Goal: Learn about a topic: Learn about a topic

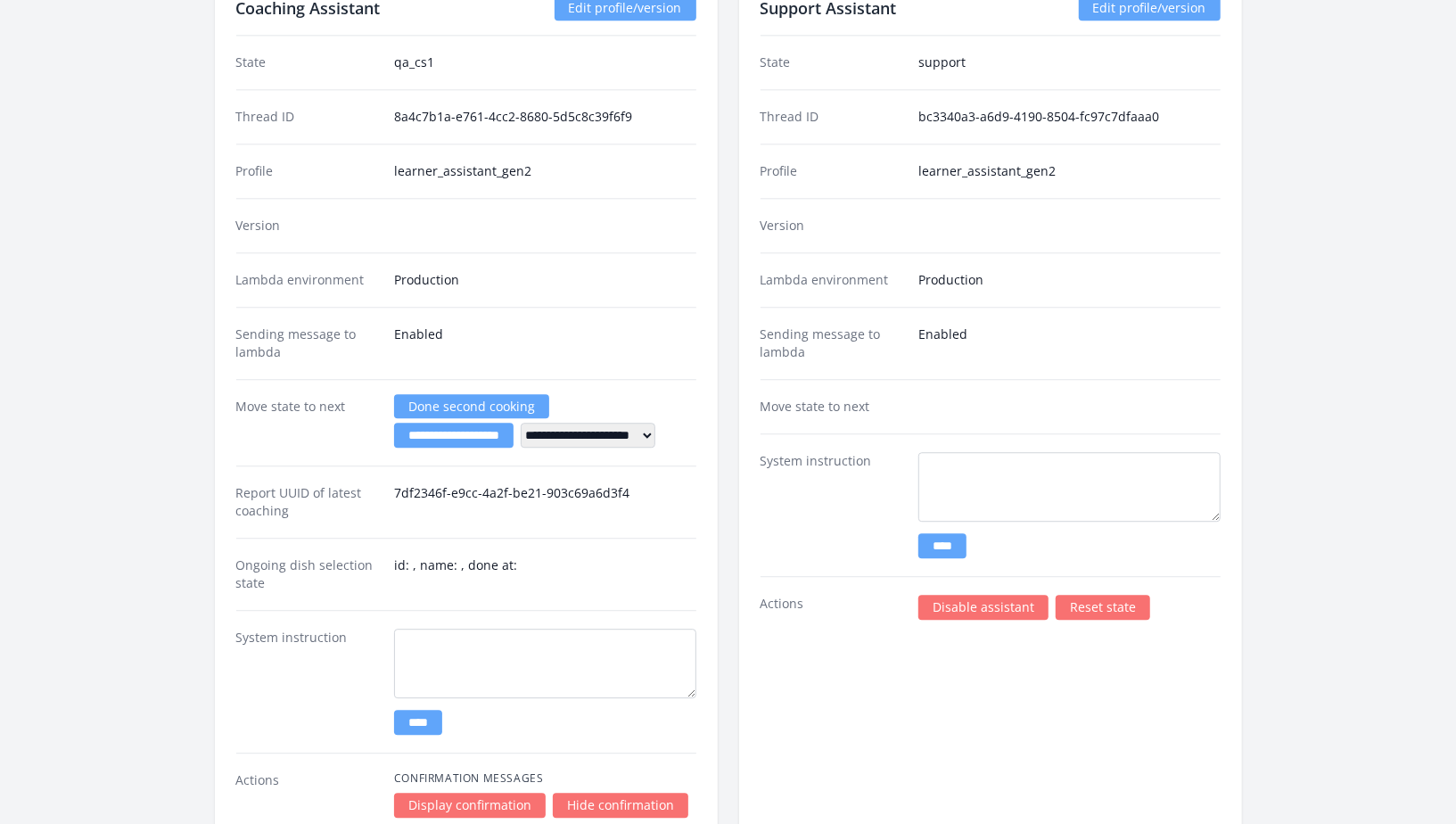
scroll to position [3230, 0]
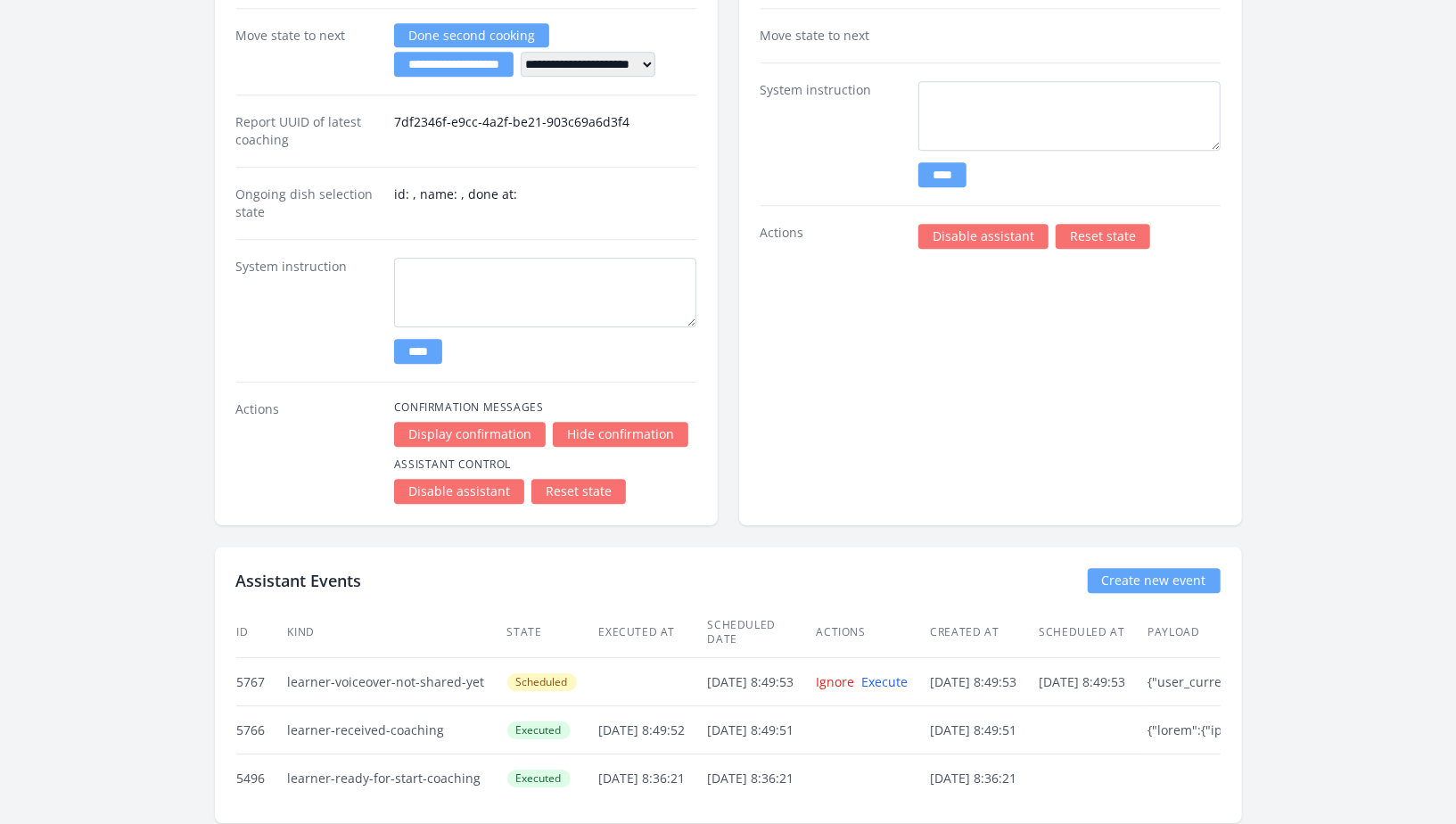
click at [1011, 224] on link "Disable assistant" at bounding box center [983, 236] width 130 height 25
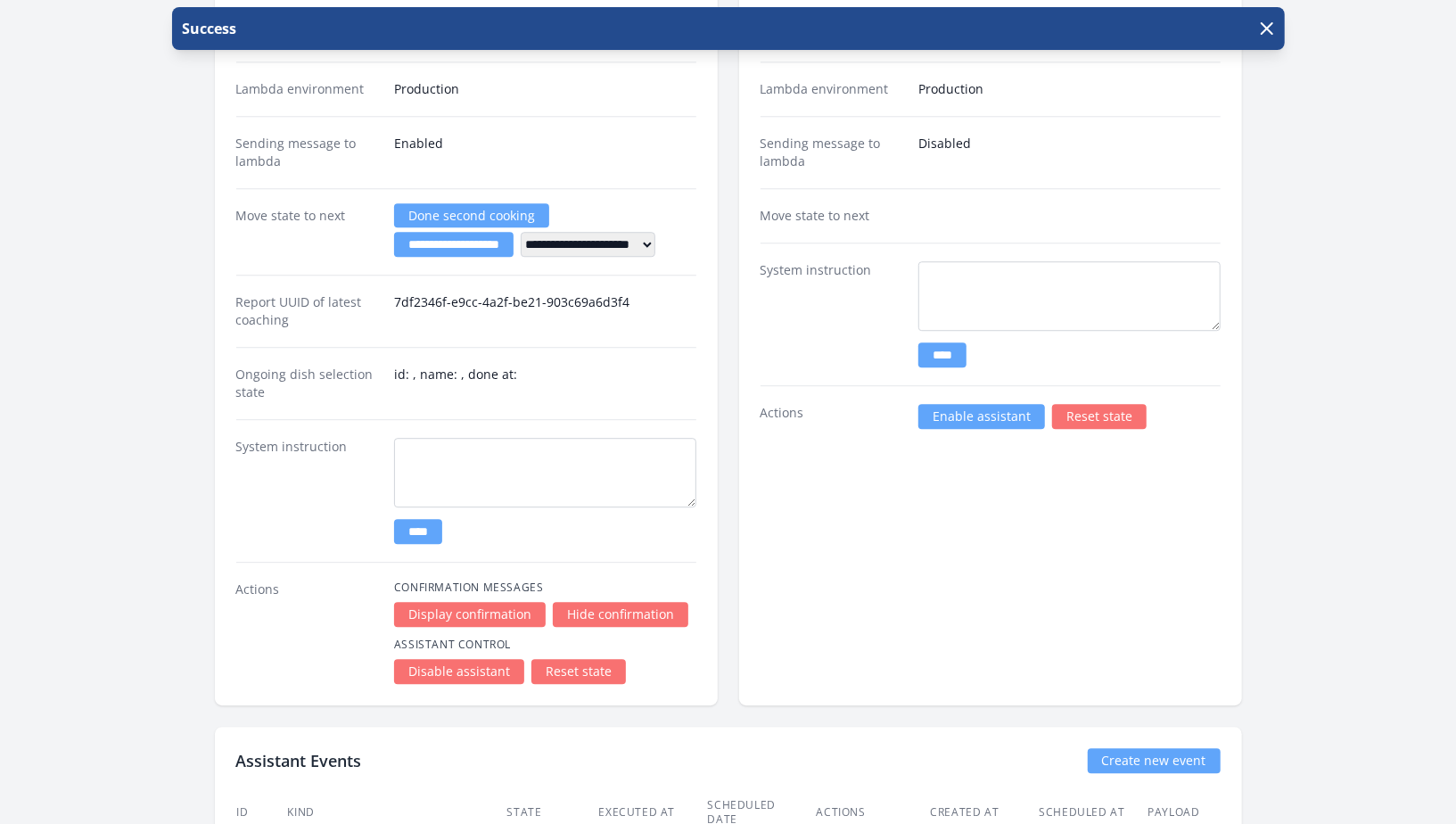
scroll to position [3217, 0]
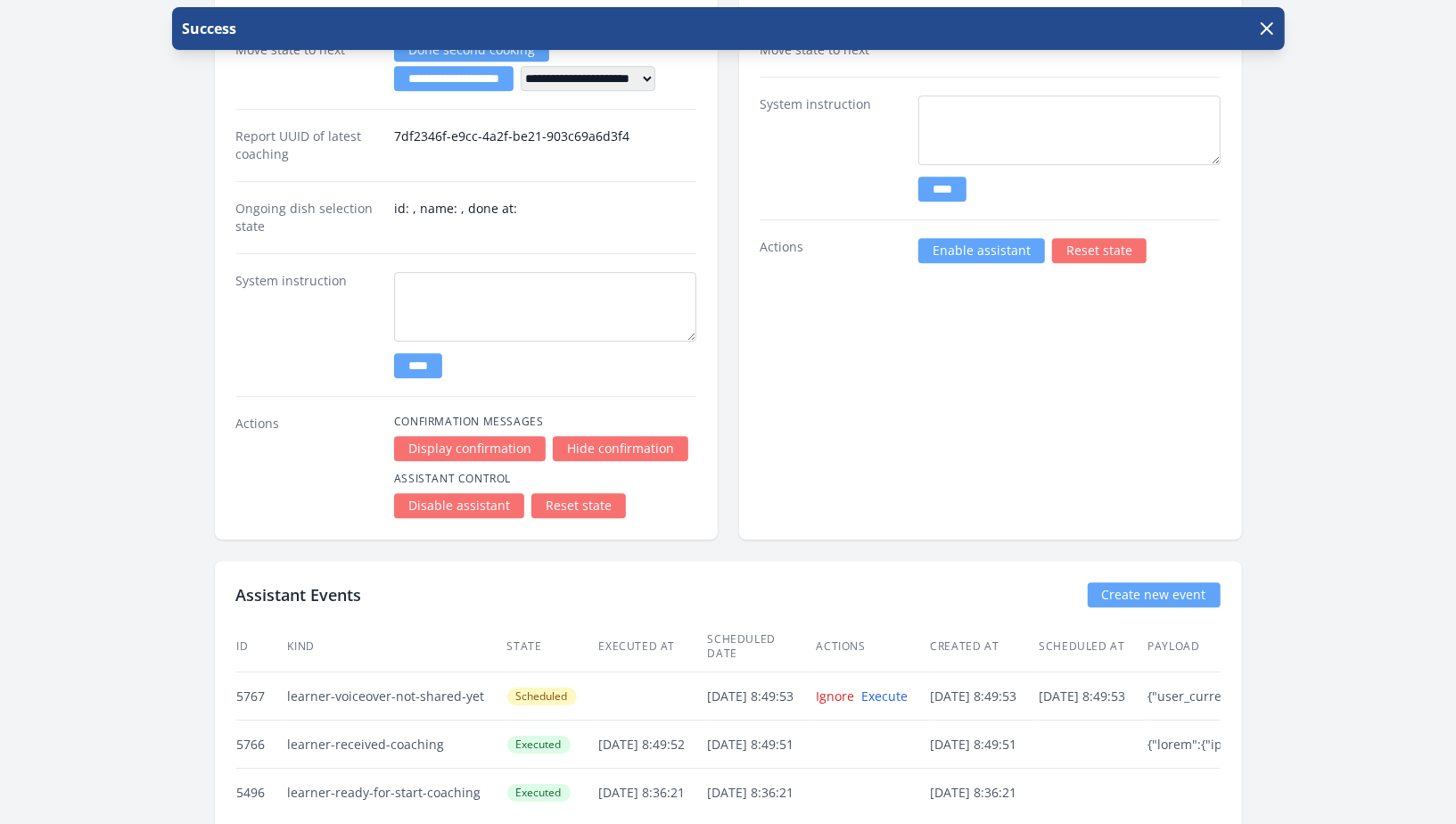
click at [997, 247] on link "Enable assistant" at bounding box center [981, 250] width 126 height 25
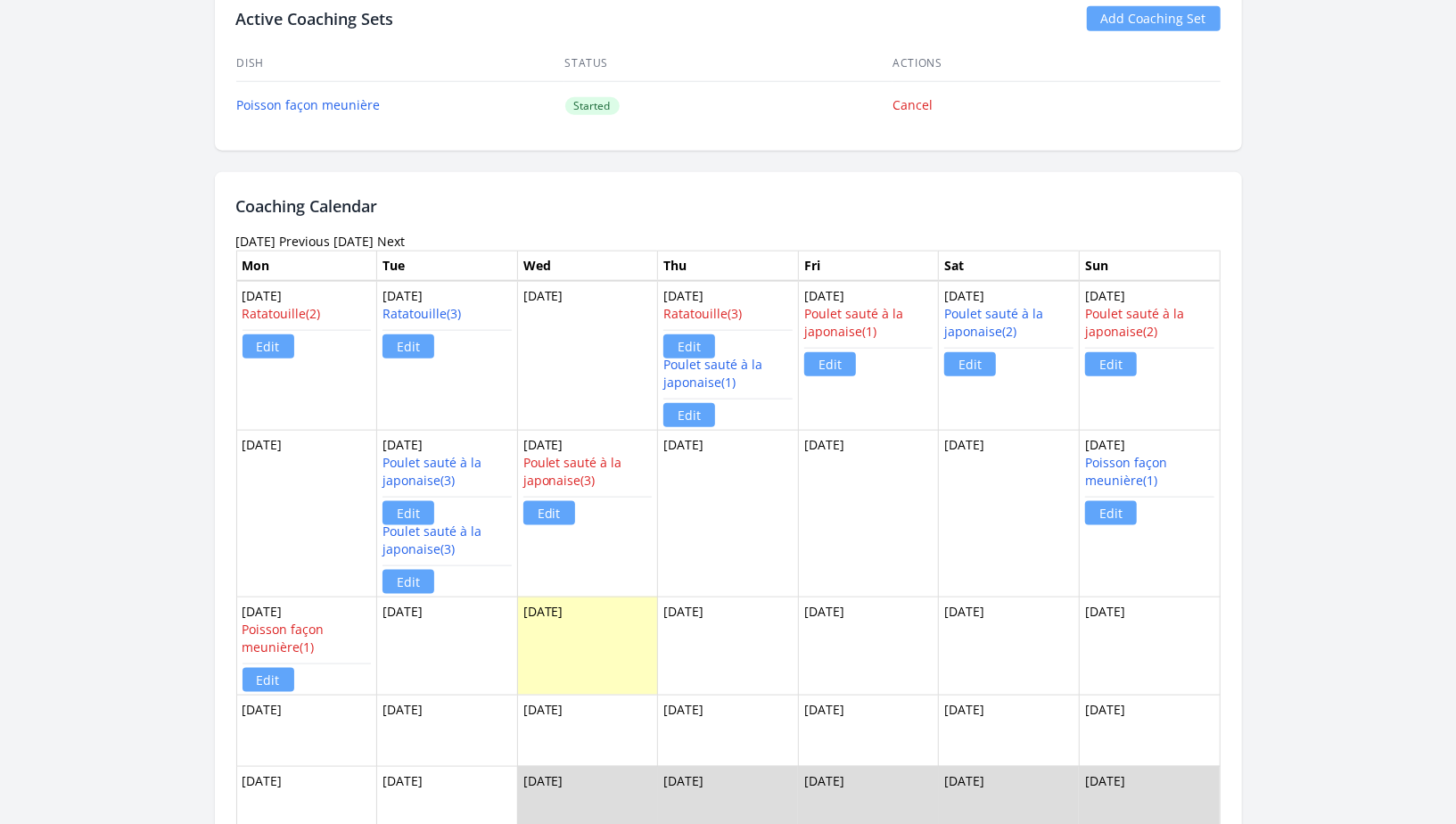
scroll to position [1287, 0]
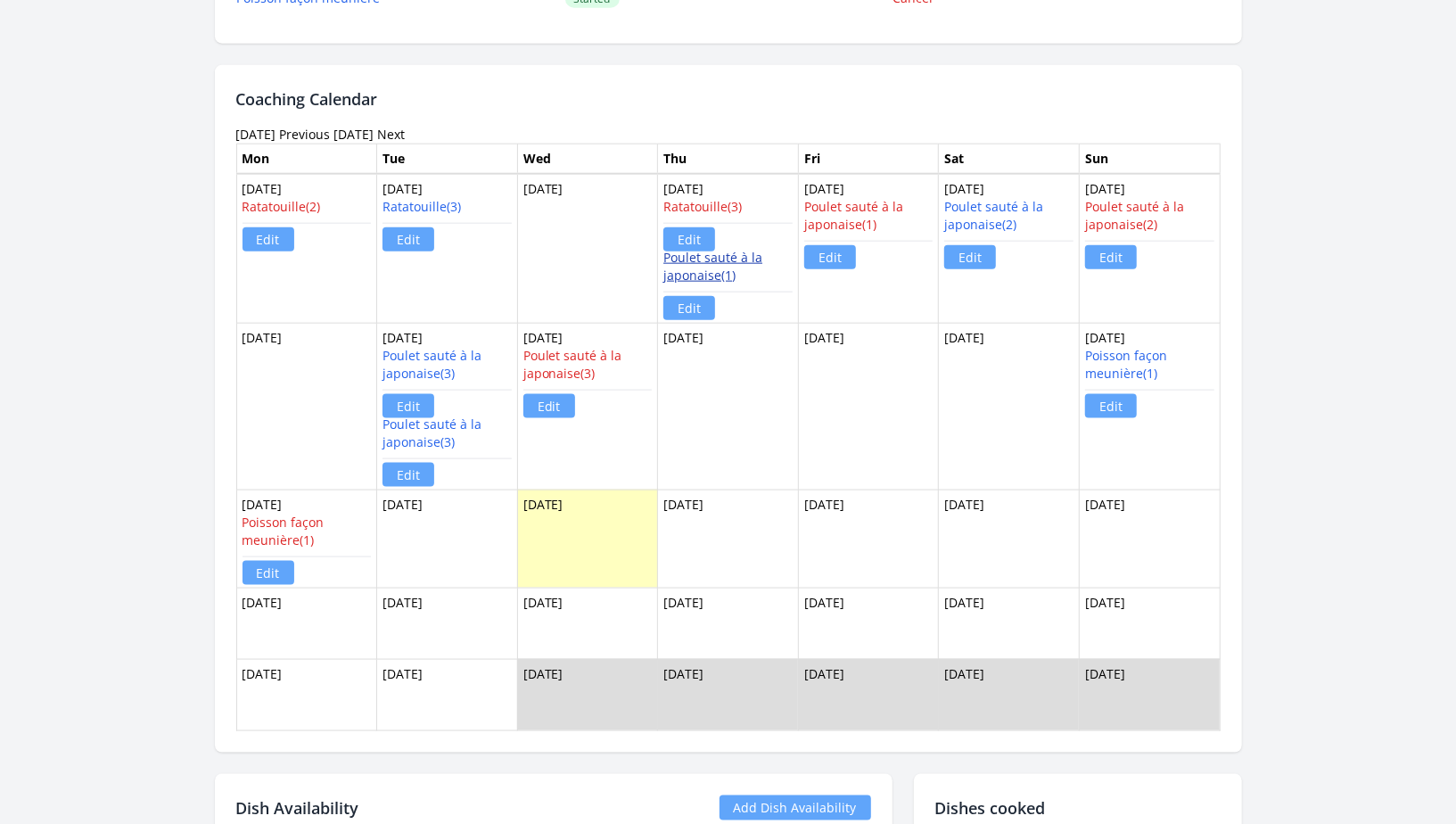
click at [725, 257] on link "Poulet sauté à la japonaise(1)" at bounding box center [713, 266] width 99 height 35
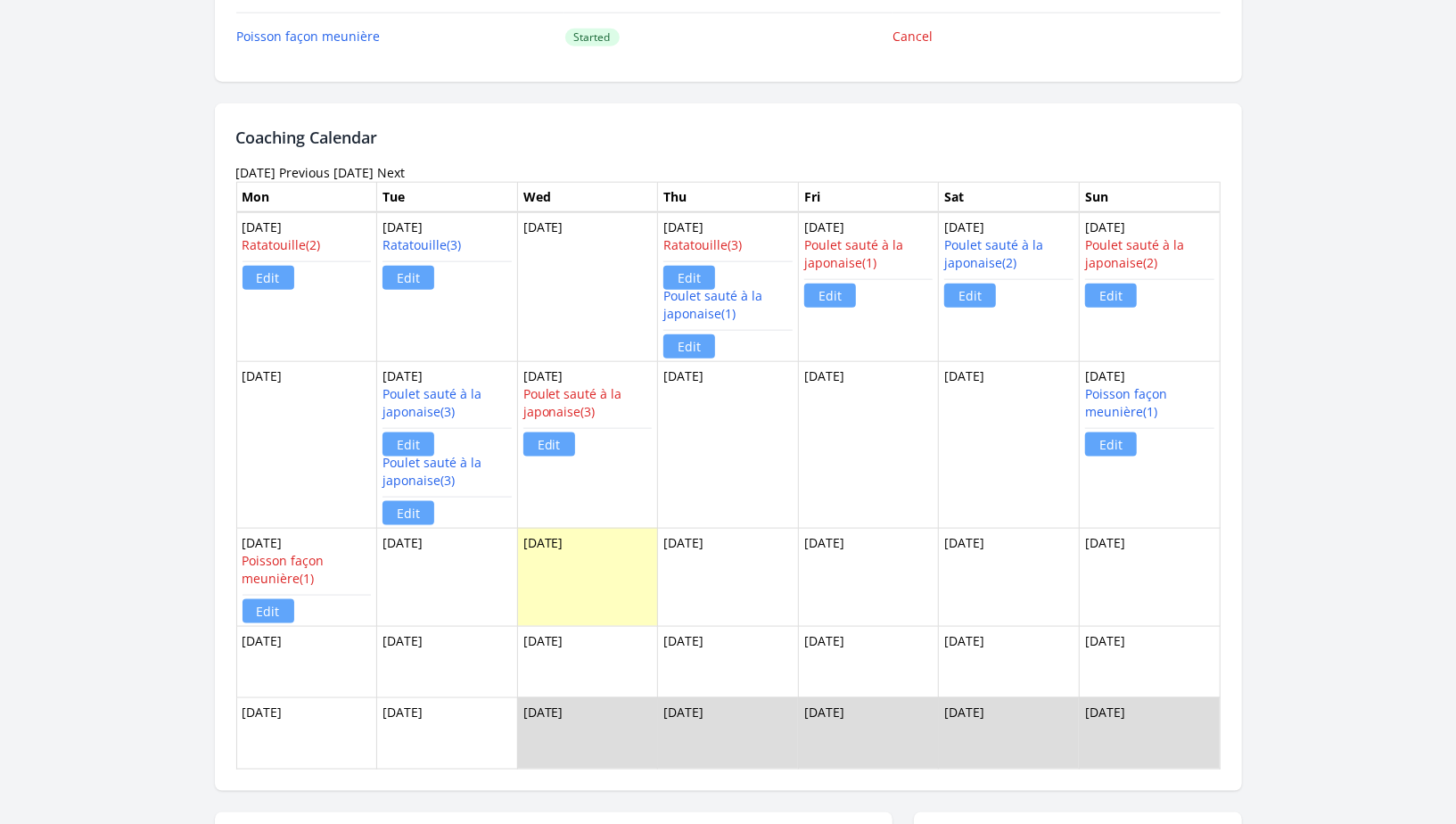
scroll to position [1249, 0]
click at [330, 163] on link "Previous" at bounding box center [306, 171] width 51 height 17
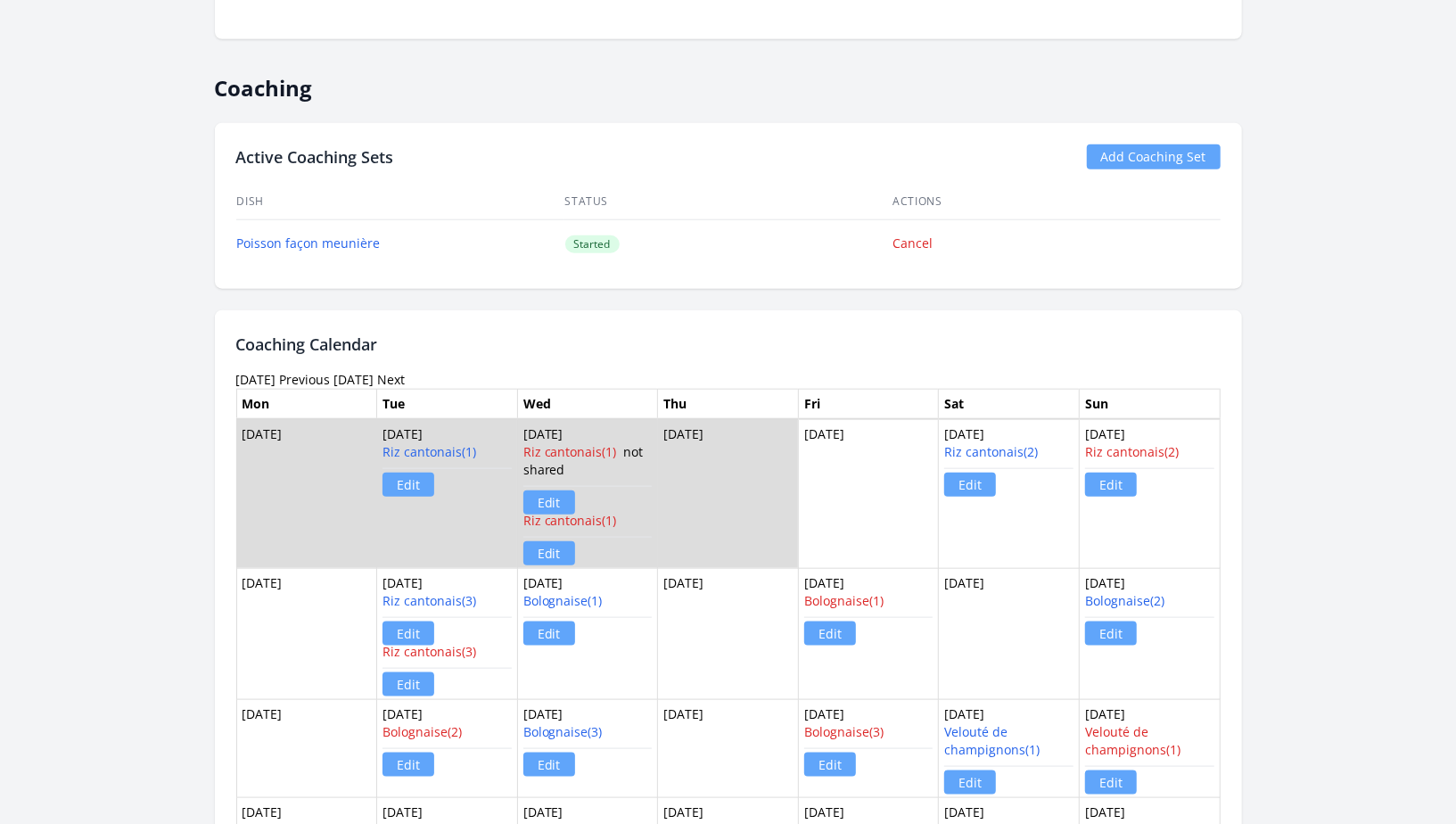
scroll to position [1225, 0]
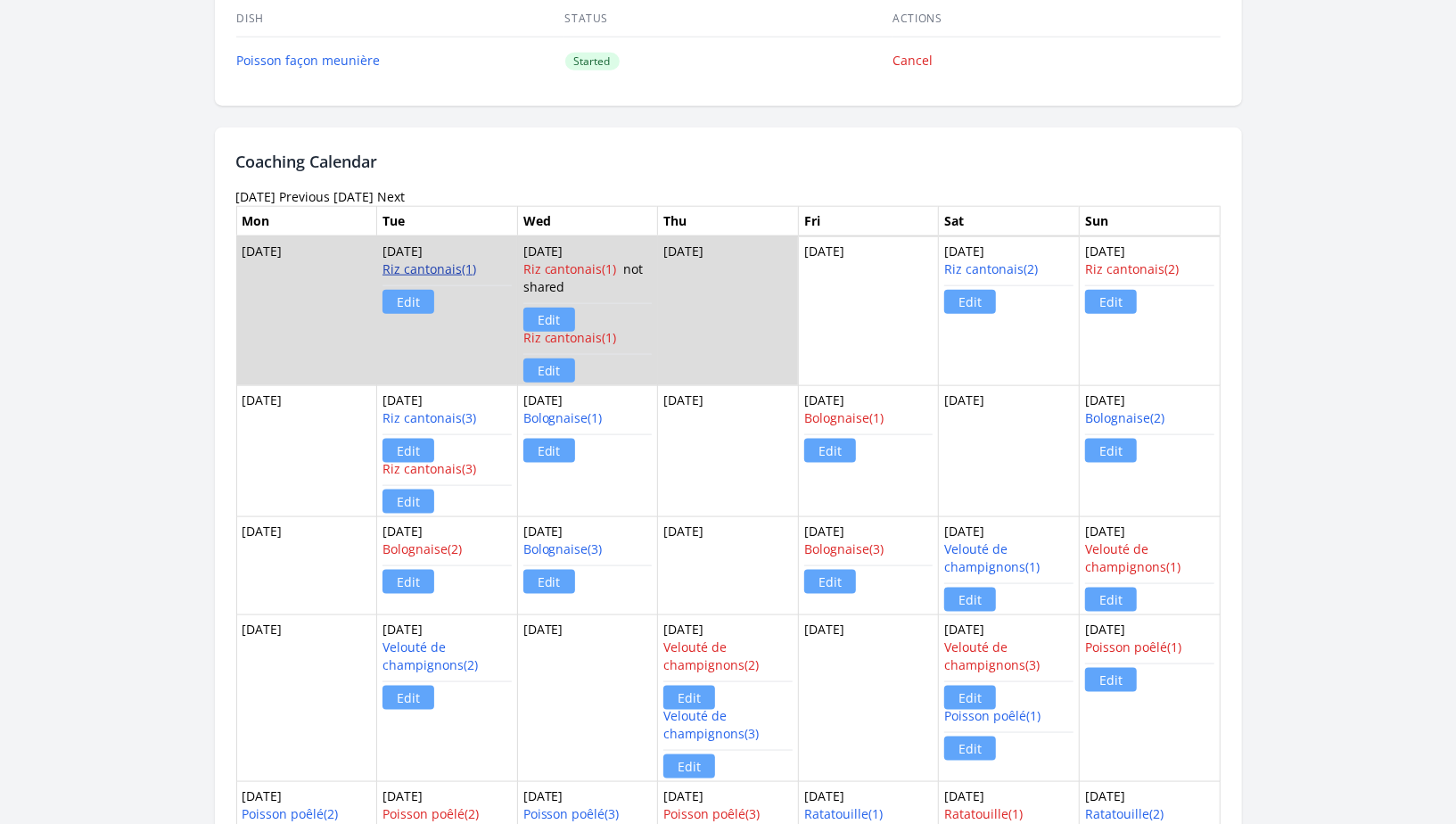
click at [455, 260] on link "Riz cantonais(1)" at bounding box center [429, 269] width 94 height 17
click at [990, 263] on link "Riz cantonais(2)" at bounding box center [990, 269] width 94 height 17
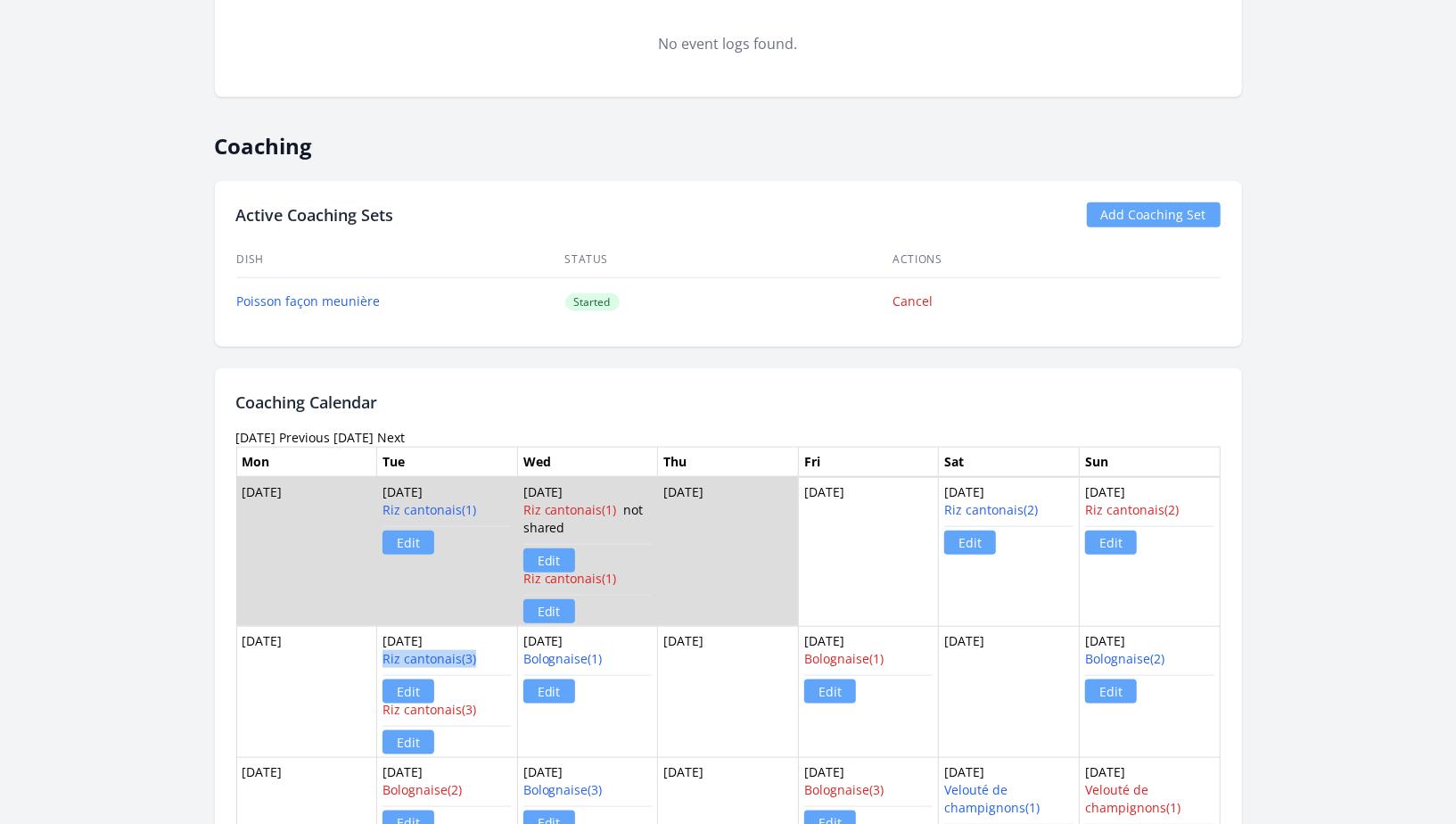
scroll to position [958, 0]
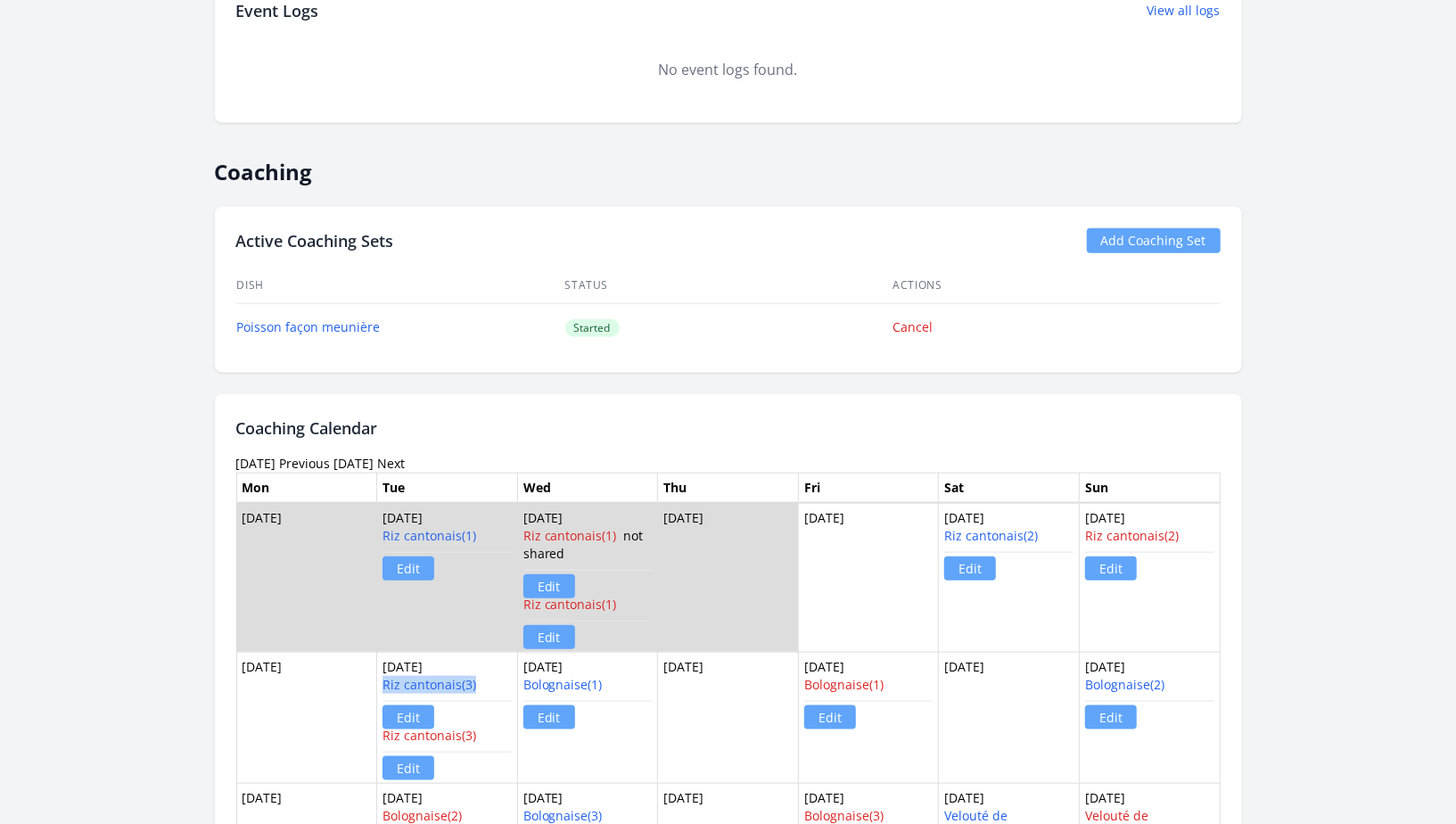
click at [406, 455] on link "Next" at bounding box center [391, 463] width 27 height 17
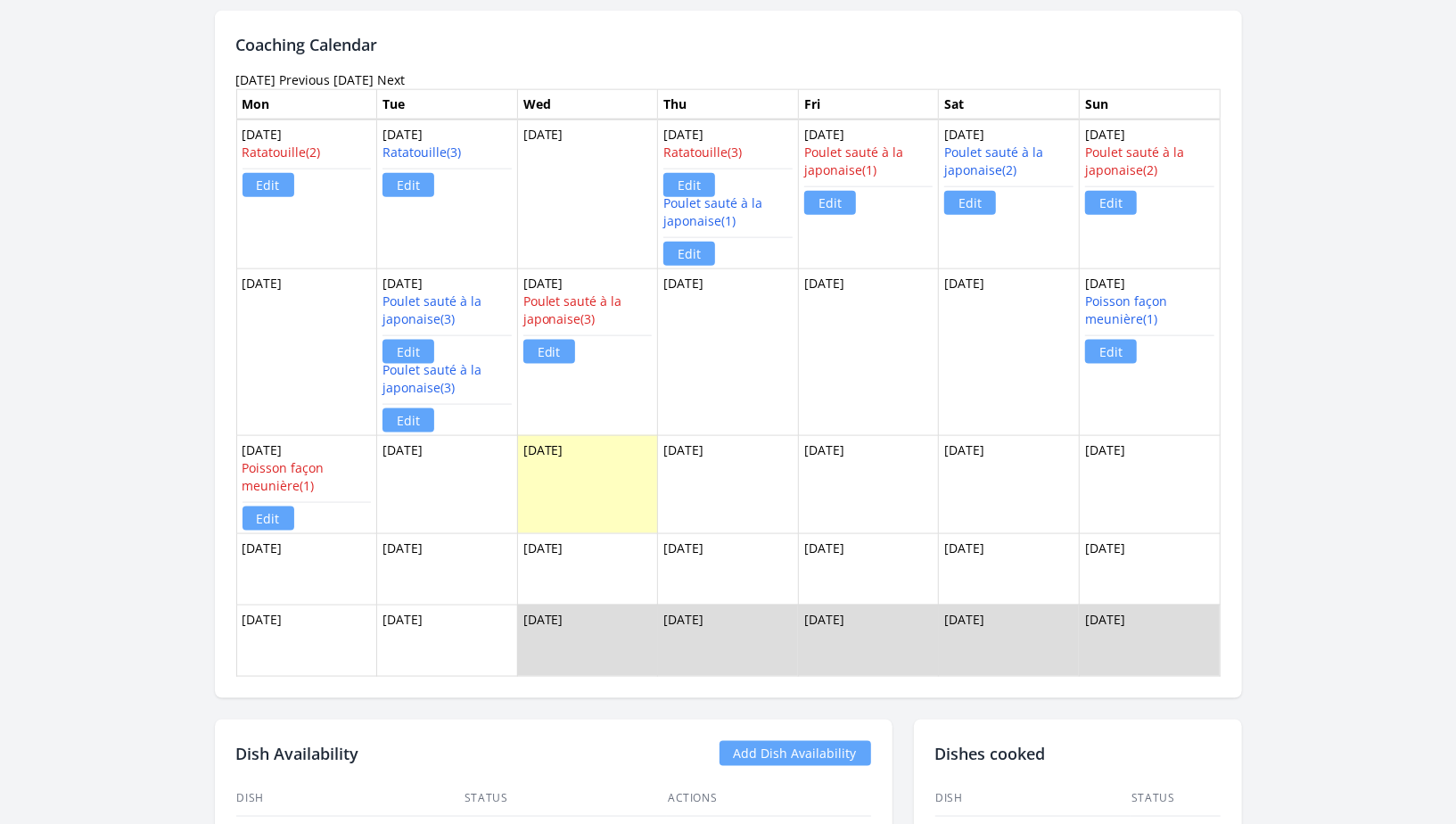
scroll to position [1342, 0]
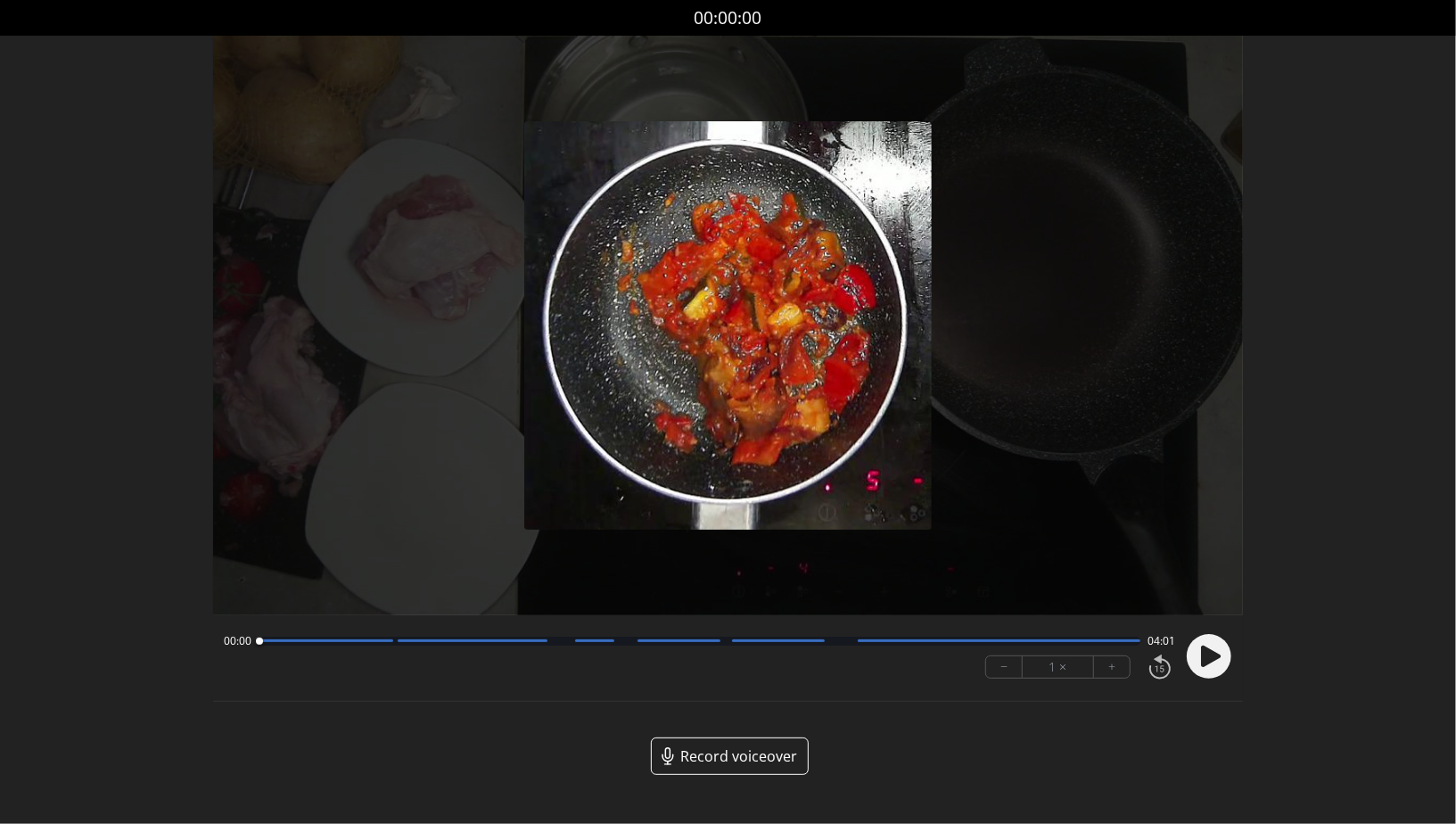
click at [1213, 651] on icon at bounding box center [1211, 656] width 20 height 22
click at [390, 644] on div at bounding box center [699, 641] width 882 height 9
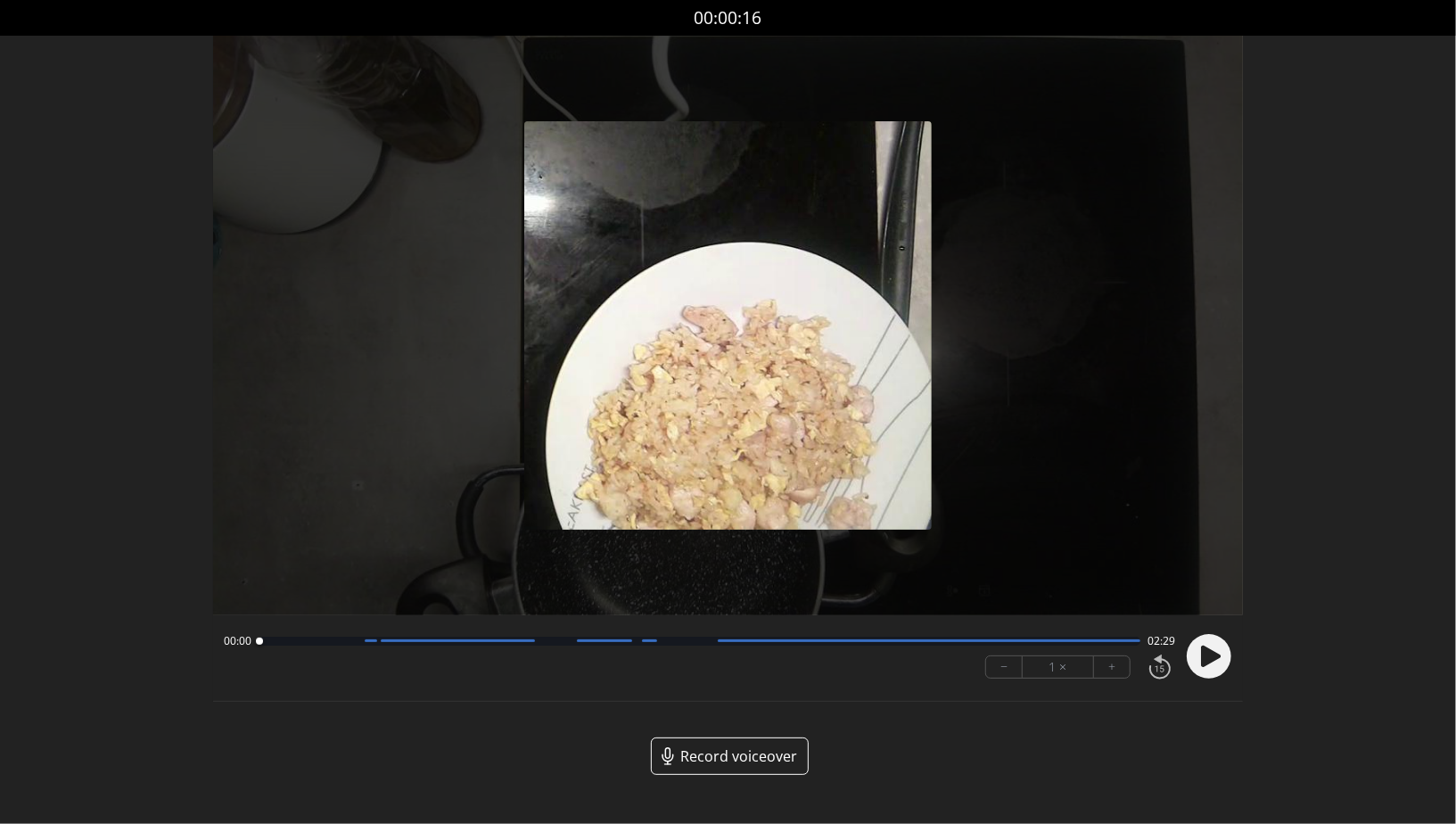
click at [1199, 658] on circle at bounding box center [1208, 656] width 45 height 45
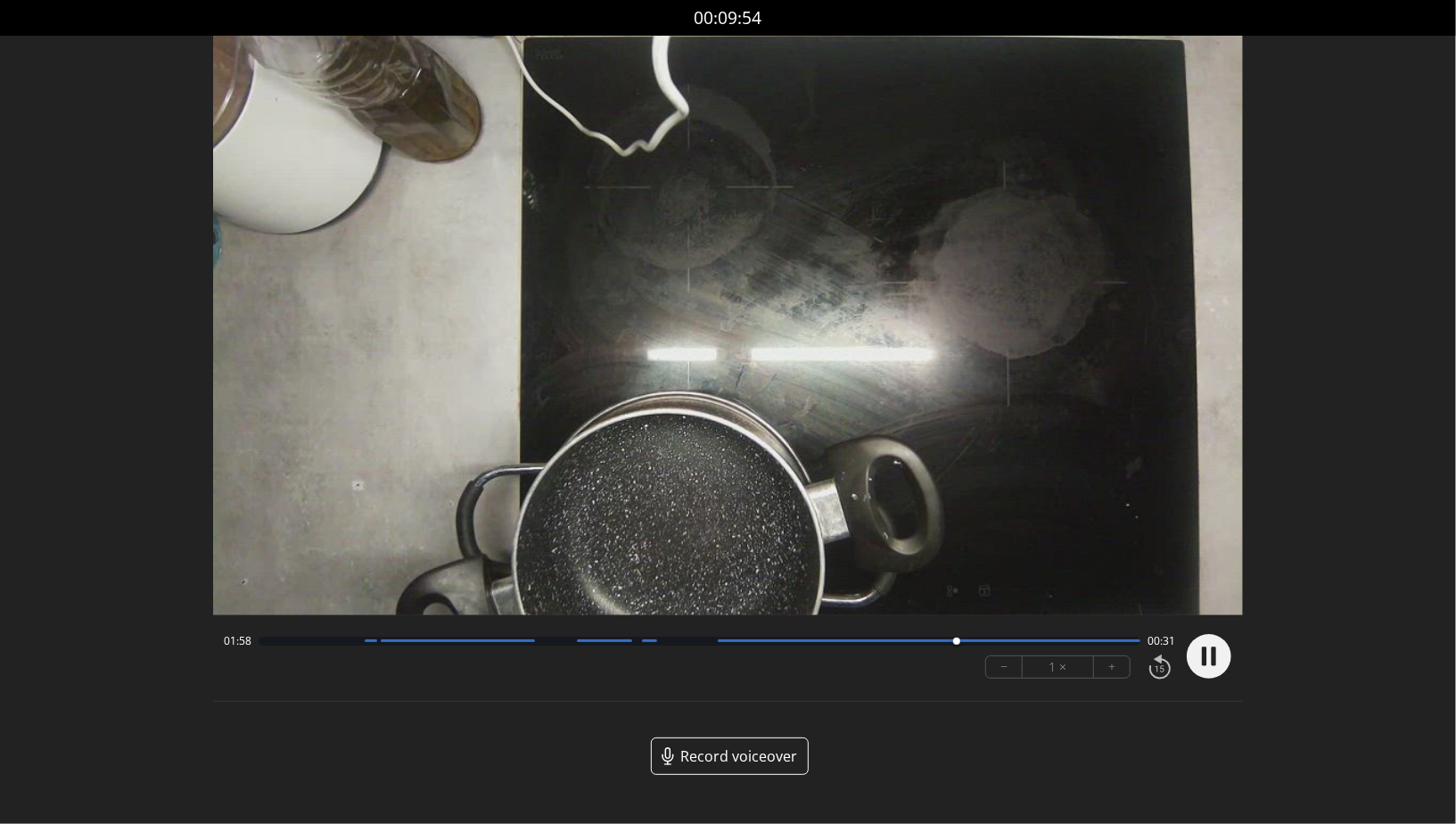
click at [1222, 680] on div at bounding box center [1205, 656] width 54 height 61
click at [1218, 666] on circle at bounding box center [1208, 656] width 45 height 45
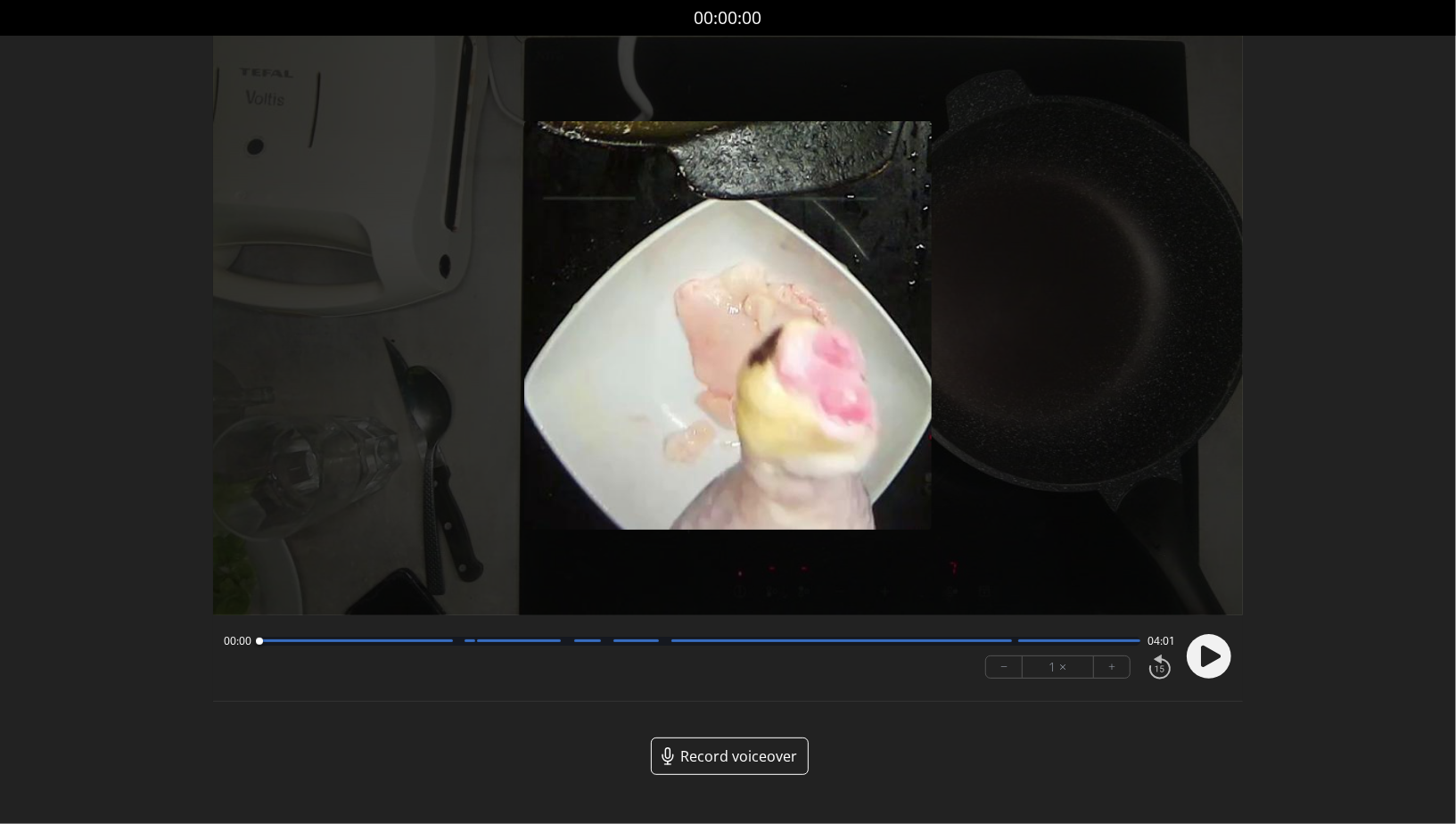
click at [1201, 635] on icon at bounding box center [1208, 656] width 46 height 46
click at [453, 641] on div at bounding box center [699, 641] width 882 height 9
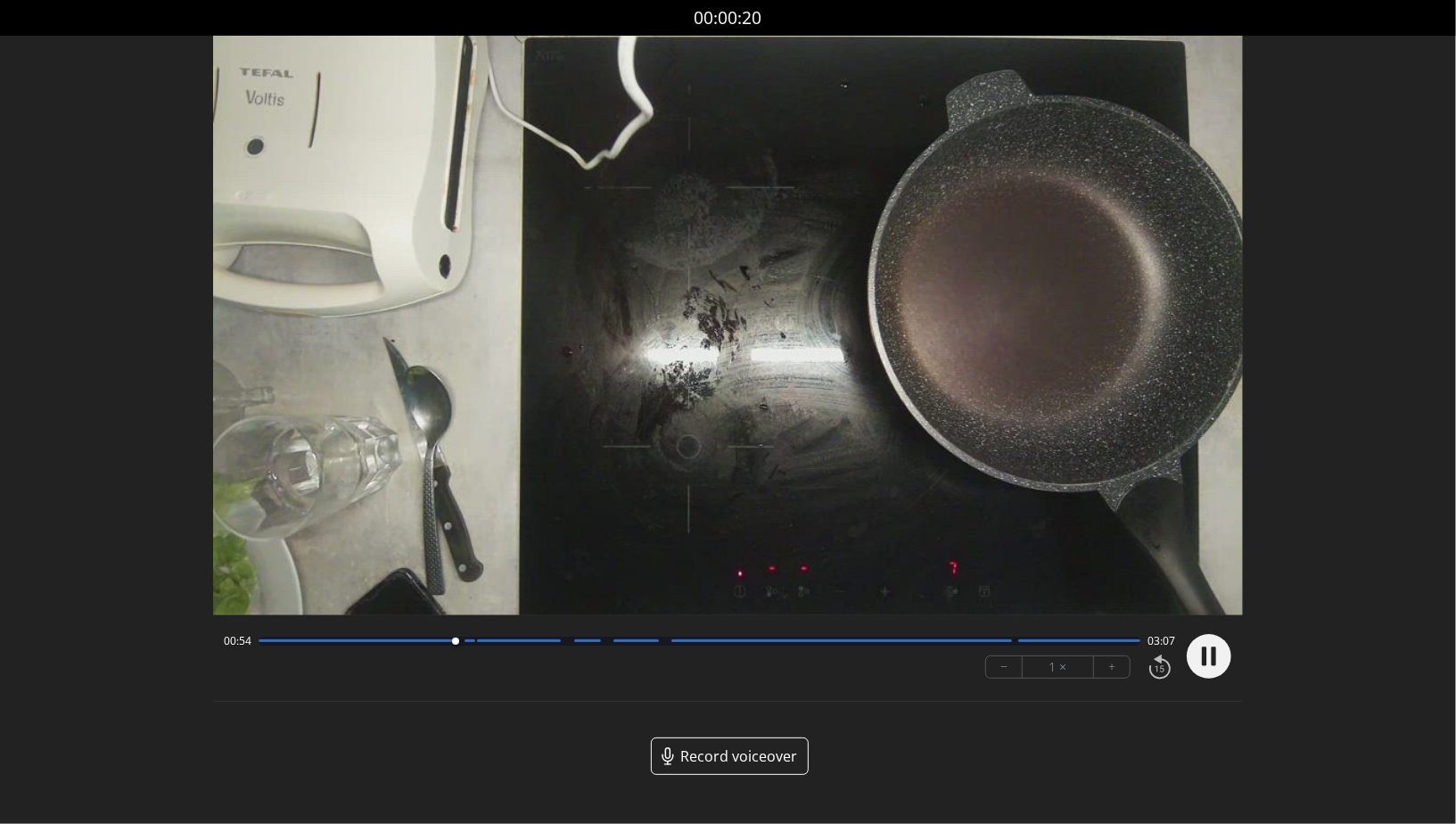
click at [556, 646] on div "00:54 03:07" at bounding box center [699, 642] width 951 height 15
click at [558, 645] on div at bounding box center [699, 641] width 882 height 9
click at [526, 646] on div "01:22 02:38" at bounding box center [699, 642] width 951 height 15
click at [607, 636] on div "01:25 02:36" at bounding box center [699, 642] width 951 height 15
click at [649, 639] on div at bounding box center [699, 641] width 882 height 9
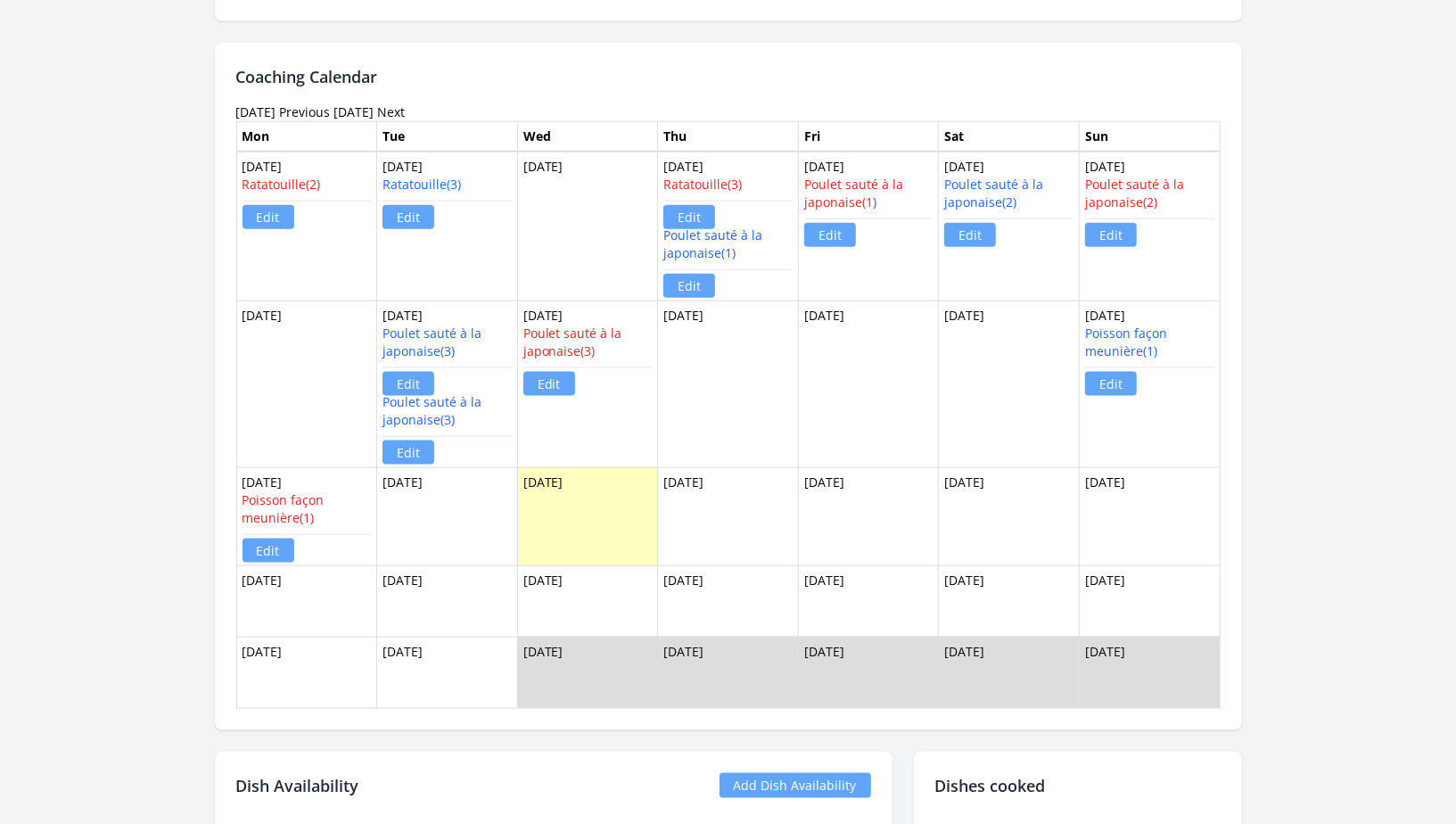
scroll to position [1251, 0]
